Goal: Information Seeking & Learning: Find specific fact

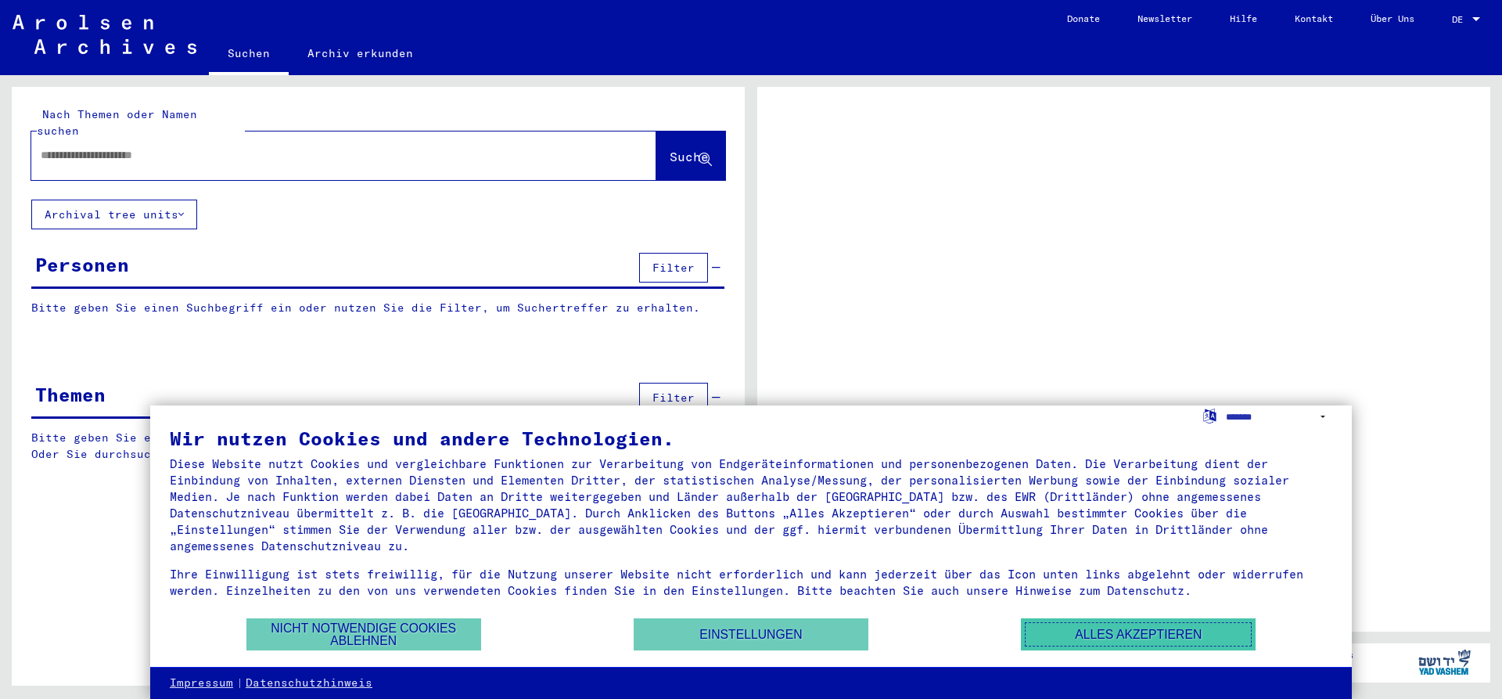
click at [1076, 620] on button "Alles akzeptieren" at bounding box center [1138, 634] width 235 height 32
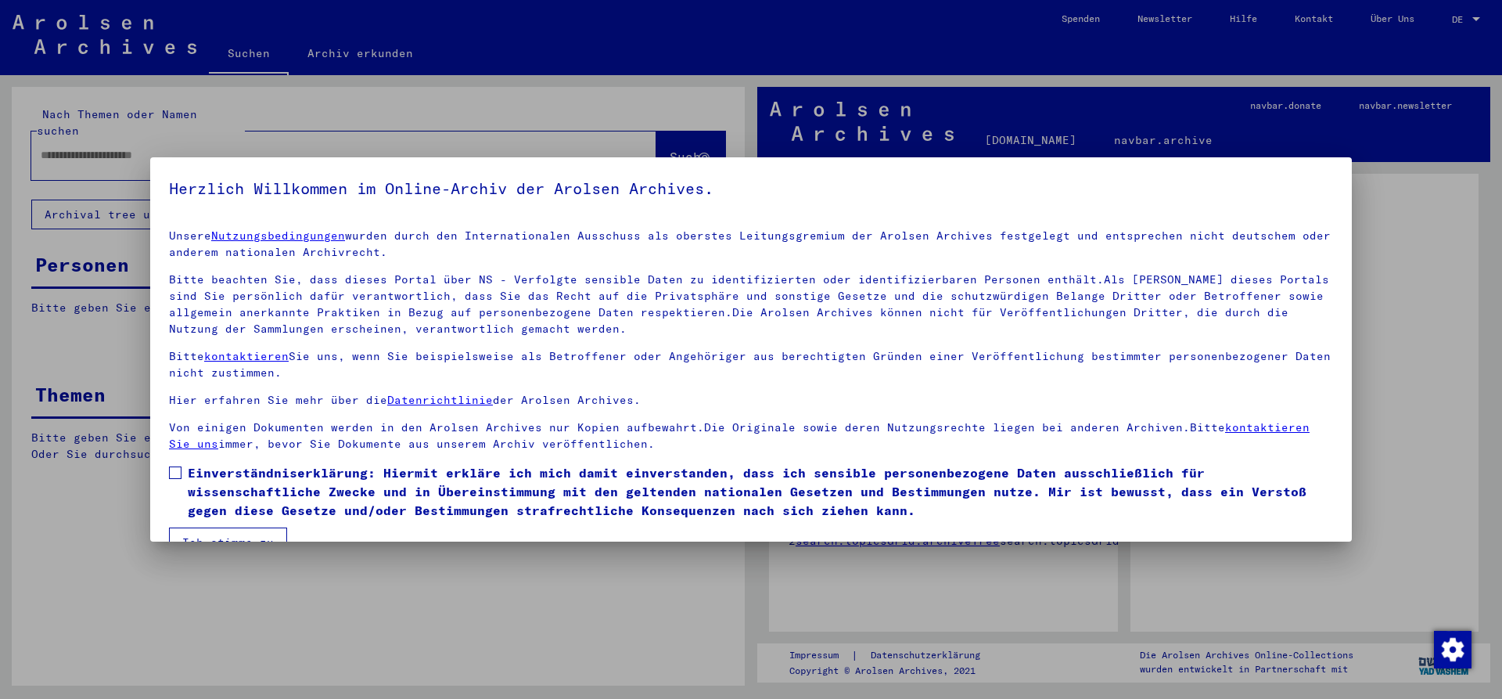
scroll to position [34, 0]
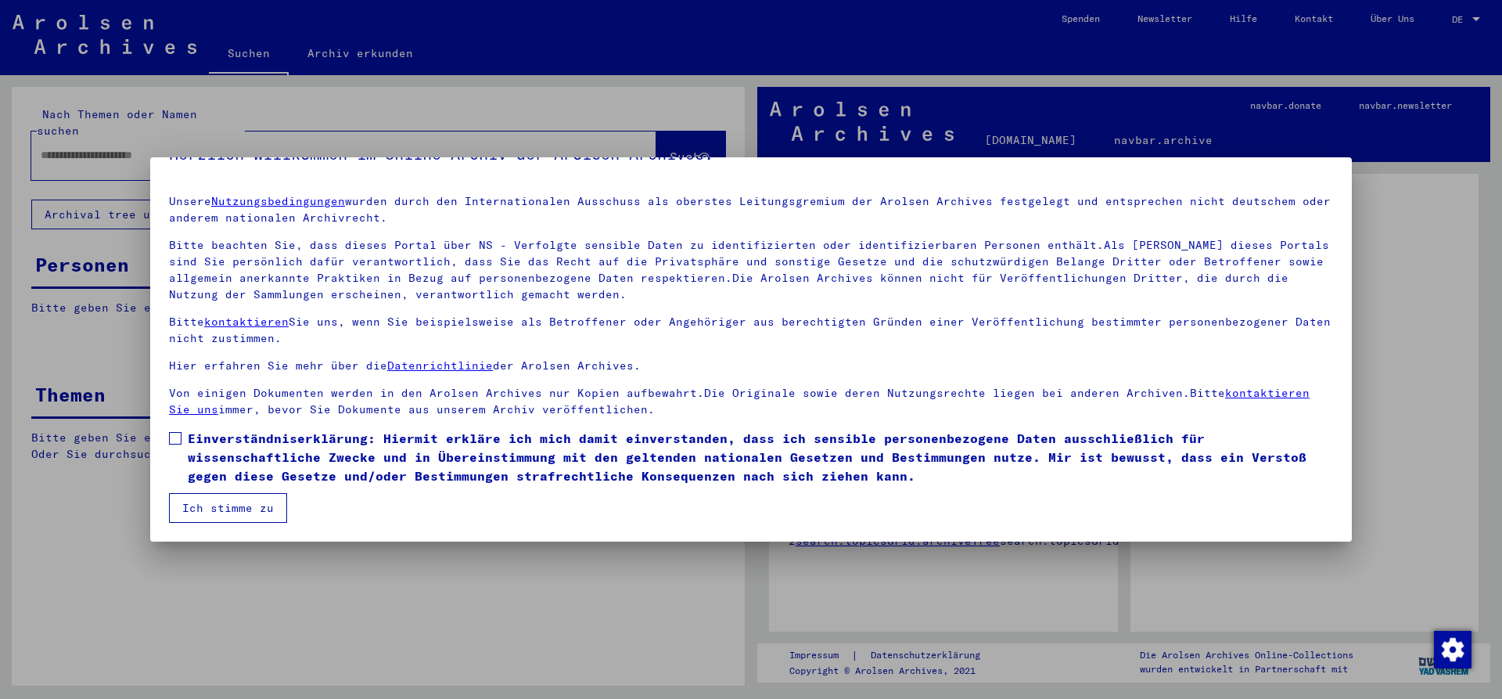
click at [171, 436] on span at bounding box center [175, 438] width 13 height 13
click at [199, 509] on button "Ich stimme zu" at bounding box center [228, 508] width 118 height 30
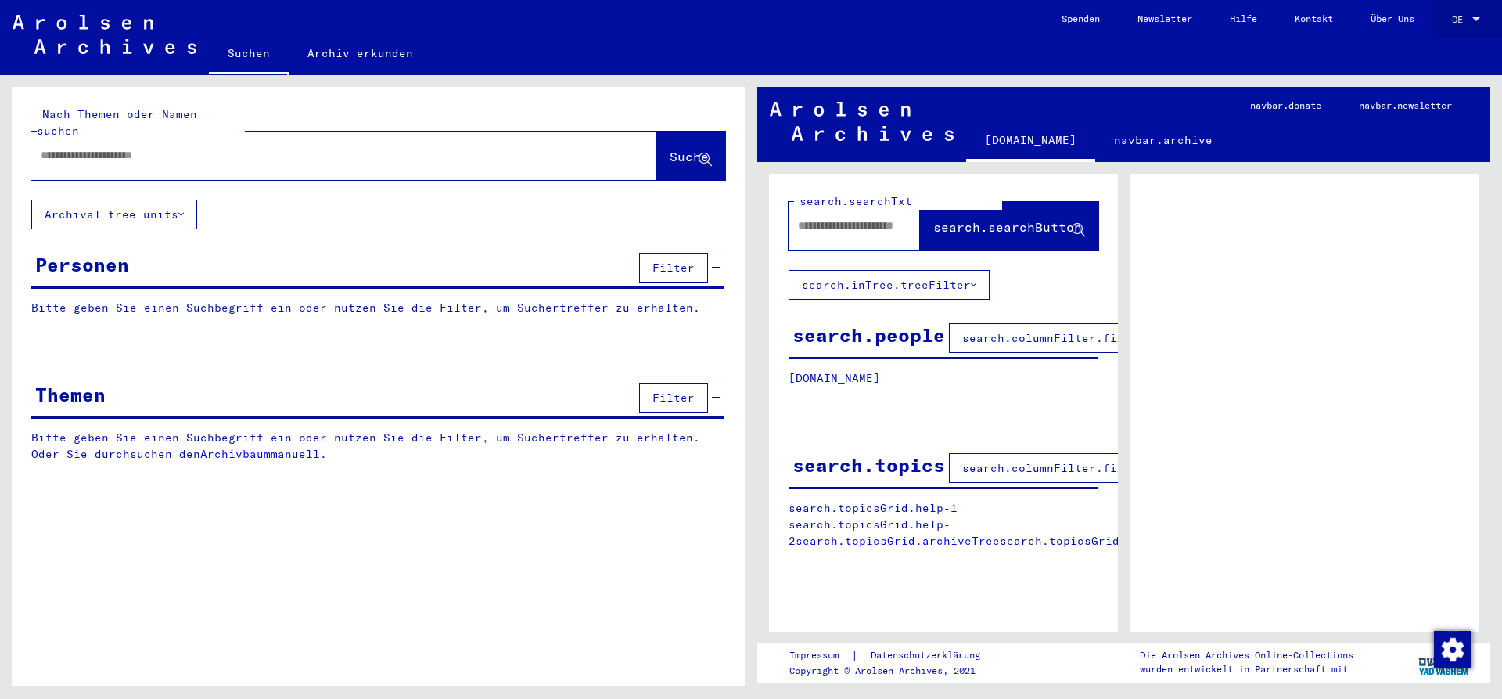
click at [1460, 16] on span "DE" at bounding box center [1460, 19] width 17 height 11
click at [1456, 30] on span "English" at bounding box center [1436, 28] width 38 height 12
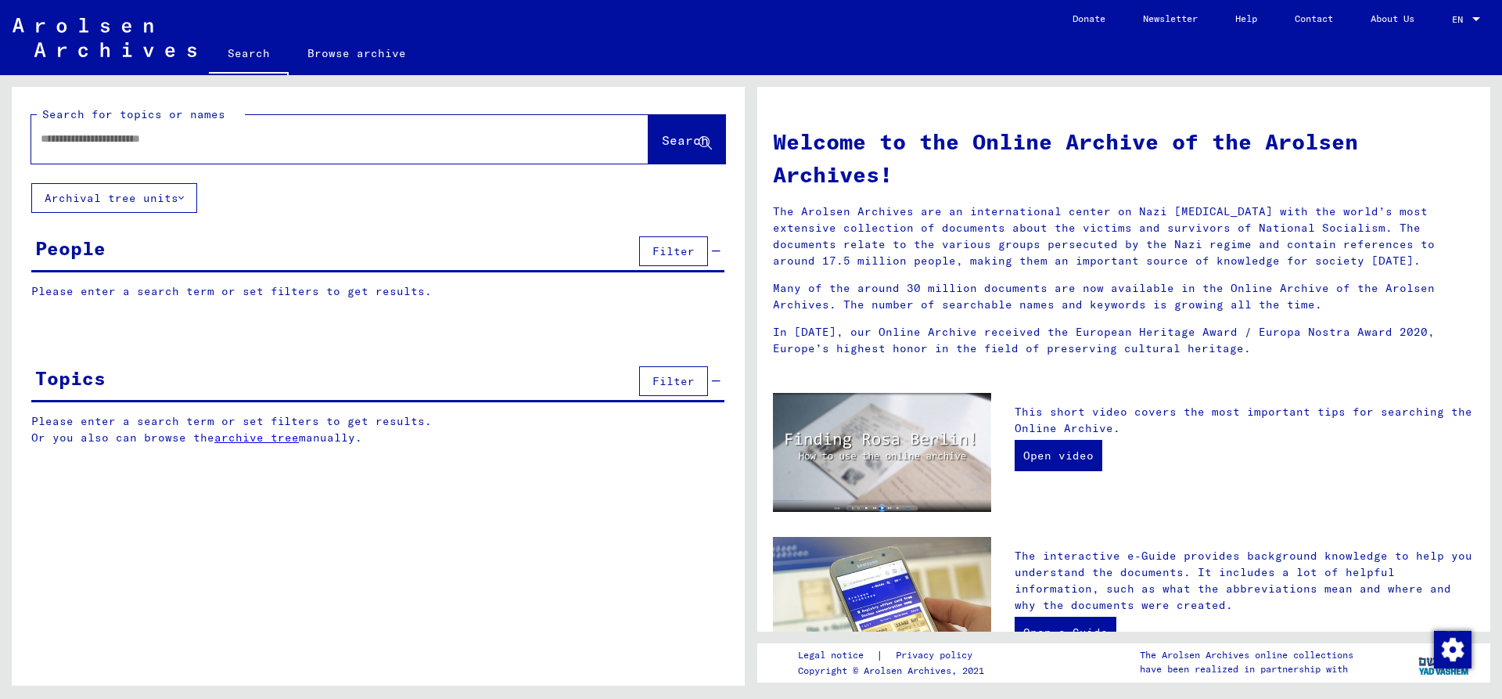
click at [105, 141] on input "text" at bounding box center [321, 139] width 561 height 16
type input "*******"
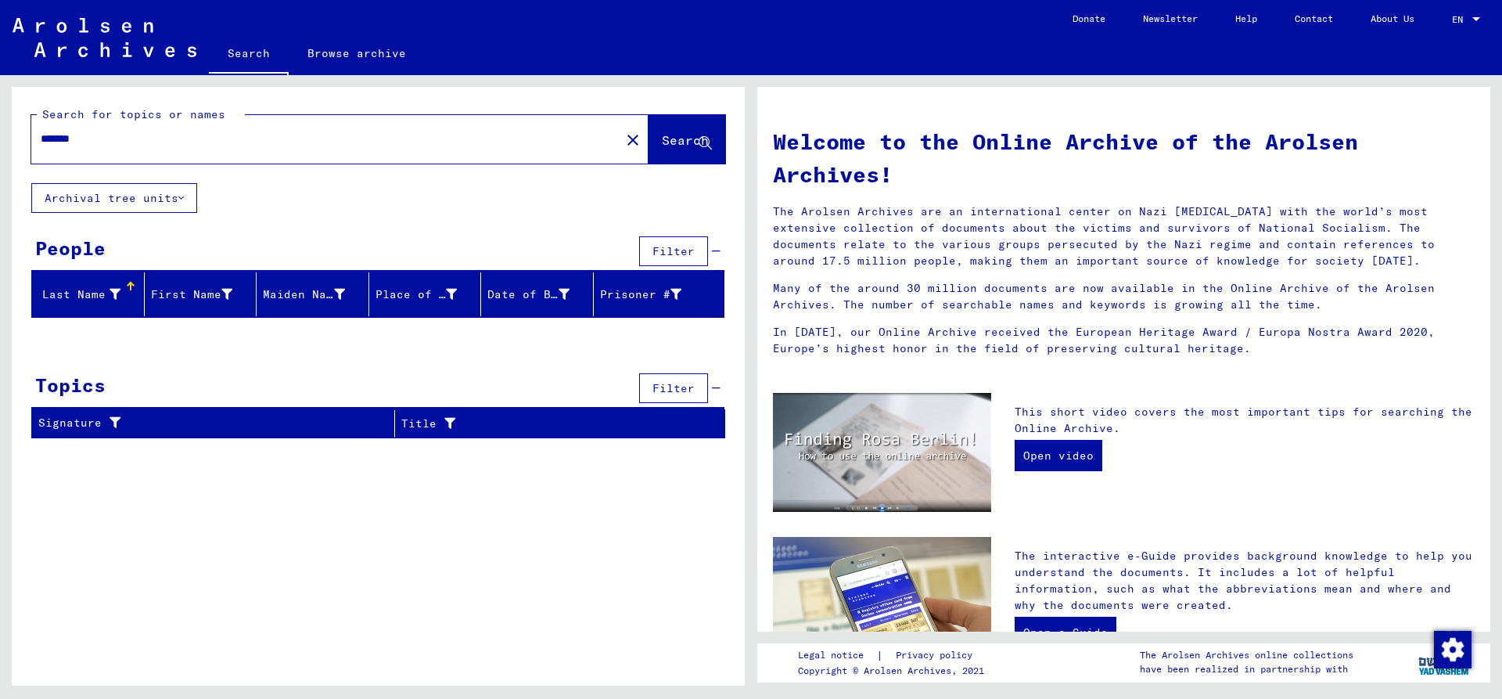
click at [154, 188] on button "Archival tree units" at bounding box center [114, 198] width 166 height 30
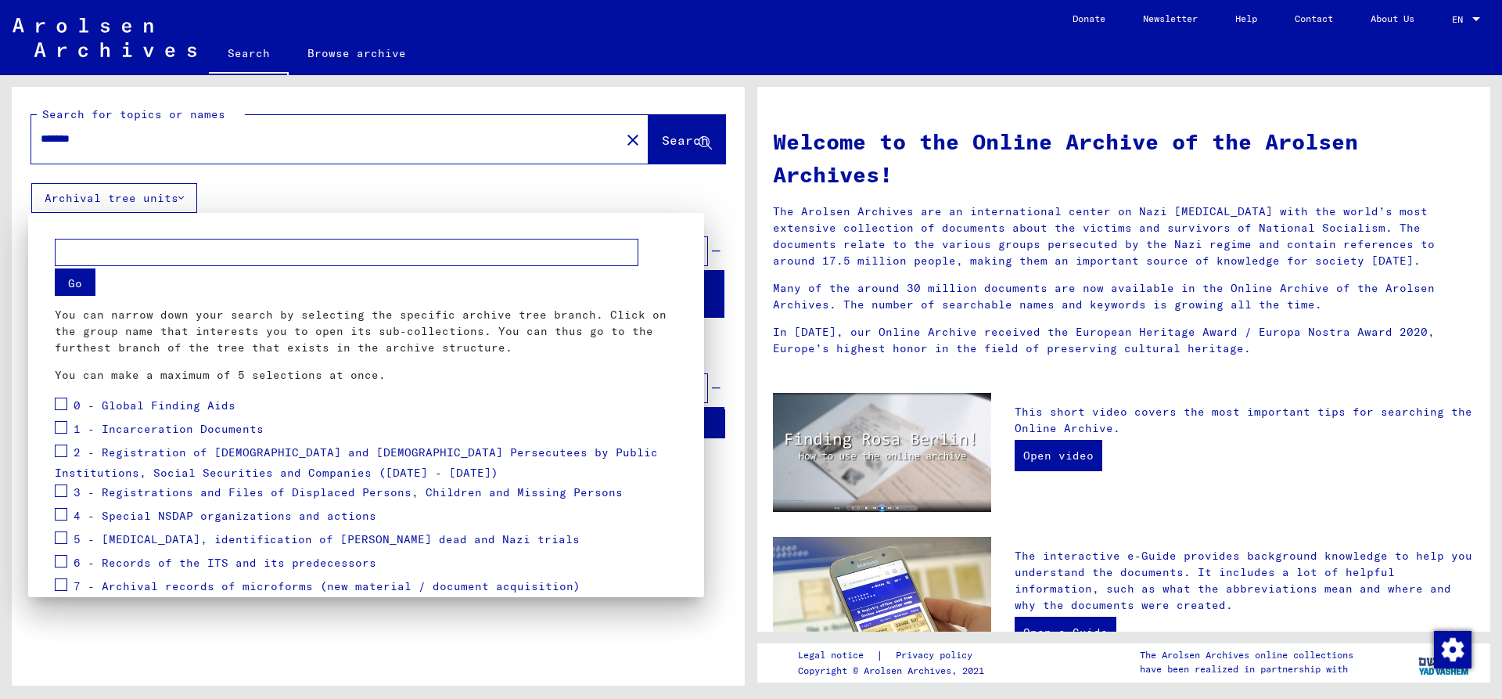
click at [665, 196] on div at bounding box center [751, 349] width 1502 height 699
